Goal: Information Seeking & Learning: Learn about a topic

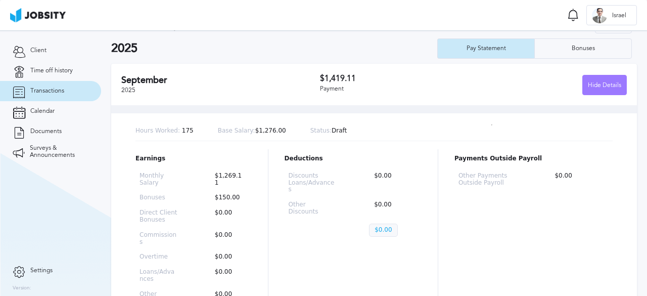
scroll to position [51, 0]
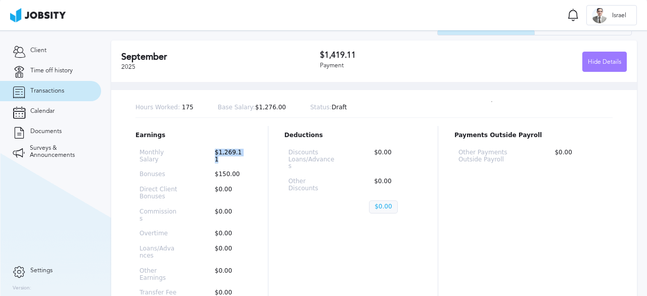
drag, startPoint x: 214, startPoint y: 152, endPoint x: 243, endPoint y: 152, distance: 29.3
click at [243, 152] on p "$1,269.11" at bounding box center [229, 156] width 38 height 14
click at [212, 159] on p "$1,269.11" at bounding box center [229, 156] width 38 height 14
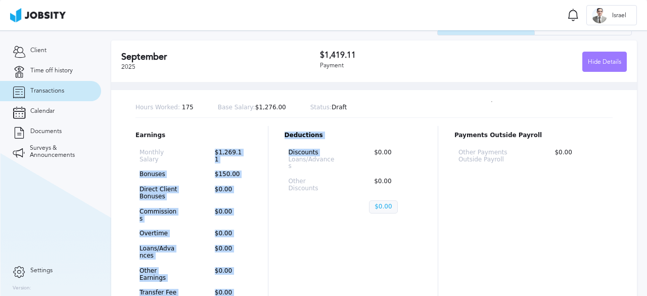
drag, startPoint x: 213, startPoint y: 153, endPoint x: 275, endPoint y: 161, distance: 62.2
click at [275, 161] on div "Earnings Monthly Salary $1,269.11 Bonuses $150.00 Direct Client Bonuses $0.00 C…" at bounding box center [373, 229] width 477 height 207
drag, startPoint x: 230, startPoint y: 178, endPoint x: 205, endPoint y: 193, distance: 29.5
click at [229, 178] on div "Monthly Salary $1,269.11 Bonuses $150.00 Direct Client Bonuses $0.00 Commission…" at bounding box center [193, 238] width 116 height 187
click at [225, 187] on p "$0.00" at bounding box center [229, 193] width 38 height 14
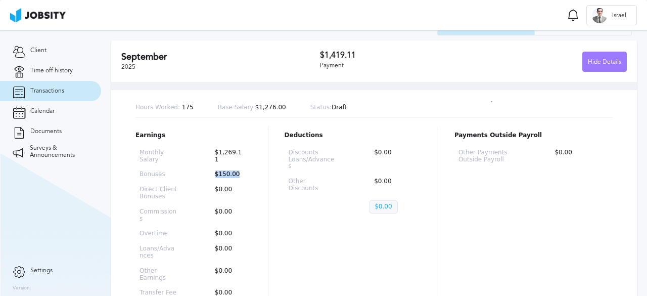
drag, startPoint x: 210, startPoint y: 173, endPoint x: 234, endPoint y: 173, distance: 24.2
click at [234, 173] on p "$150.00" at bounding box center [229, 174] width 38 height 7
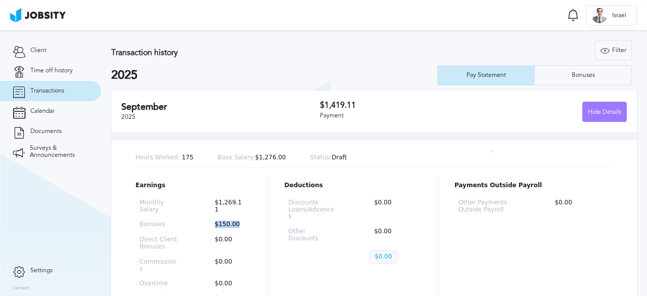
scroll to position [0, 0]
drag, startPoint x: 314, startPoint y: 104, endPoint x: 357, endPoint y: 105, distance: 42.4
click at [357, 105] on div "[DATE] $1,419.11 Payment Hide Details" at bounding box center [373, 111] width 525 height 41
click at [617, 15] on span "Israel" at bounding box center [619, 15] width 24 height 7
